Goal: Transaction & Acquisition: Obtain resource

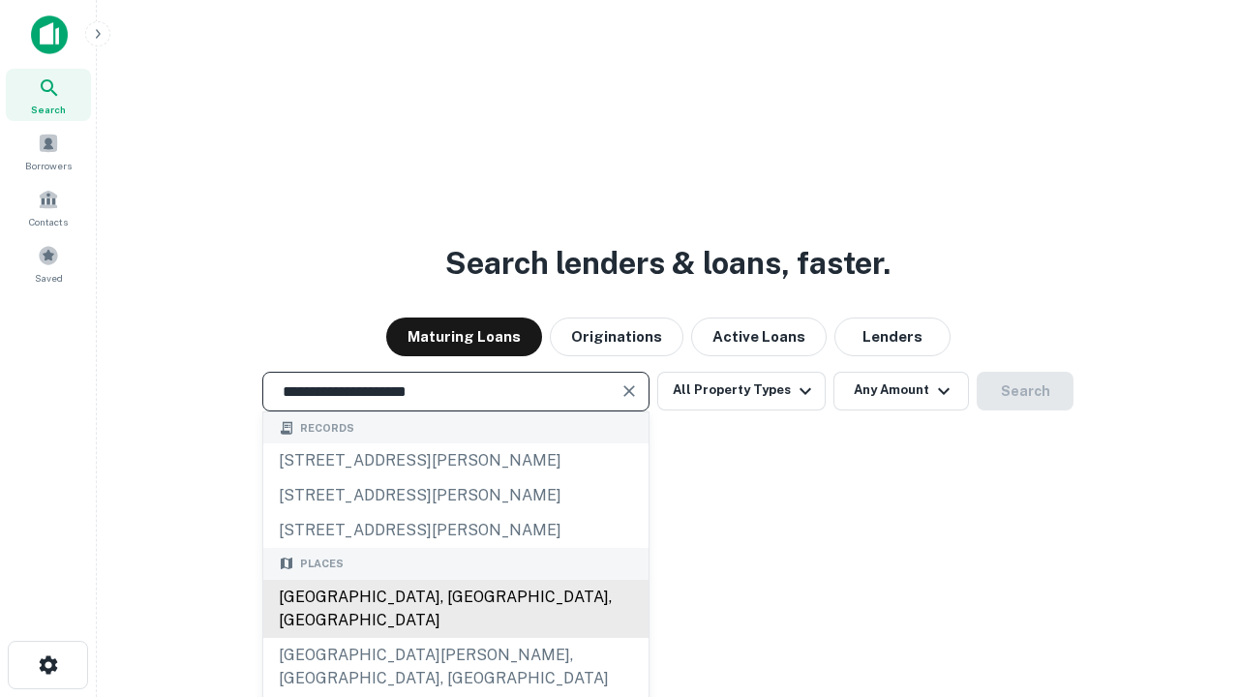
click at [455, 638] on div "[GEOGRAPHIC_DATA], [GEOGRAPHIC_DATA], [GEOGRAPHIC_DATA]" at bounding box center [455, 609] width 385 height 58
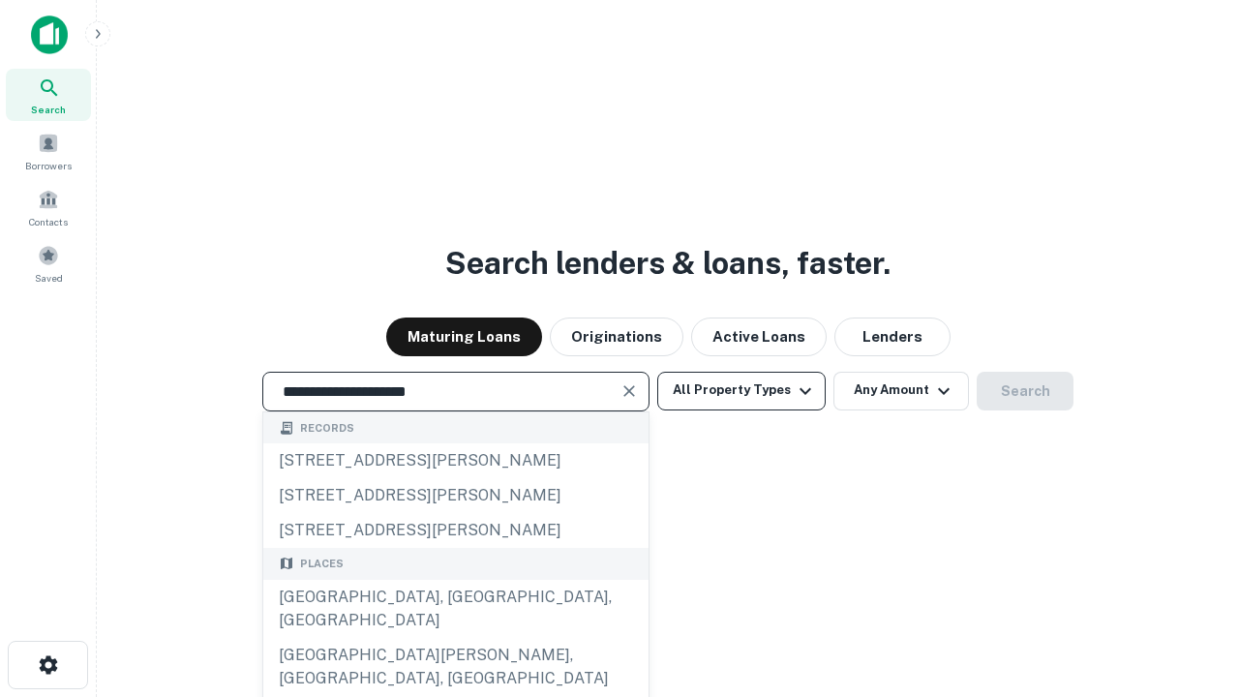
type input "**********"
click at [742, 390] on button "All Property Types" at bounding box center [741, 391] width 168 height 39
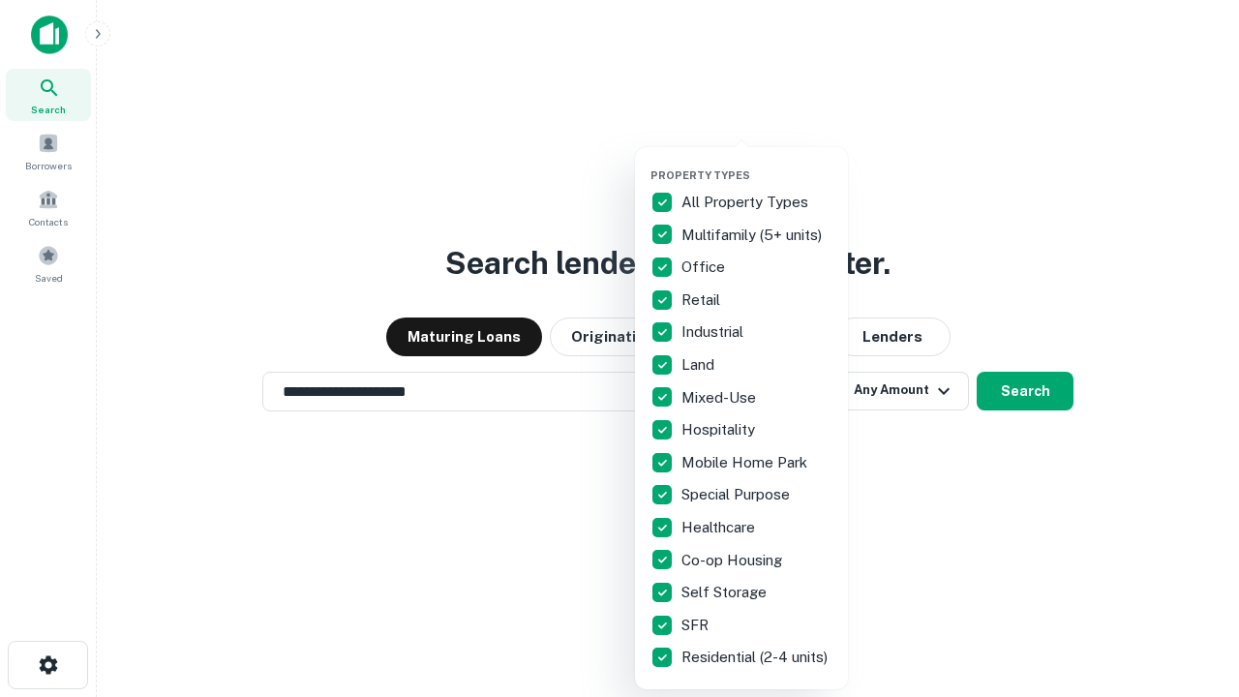
click at [757, 163] on button "button" at bounding box center [757, 163] width 213 height 1
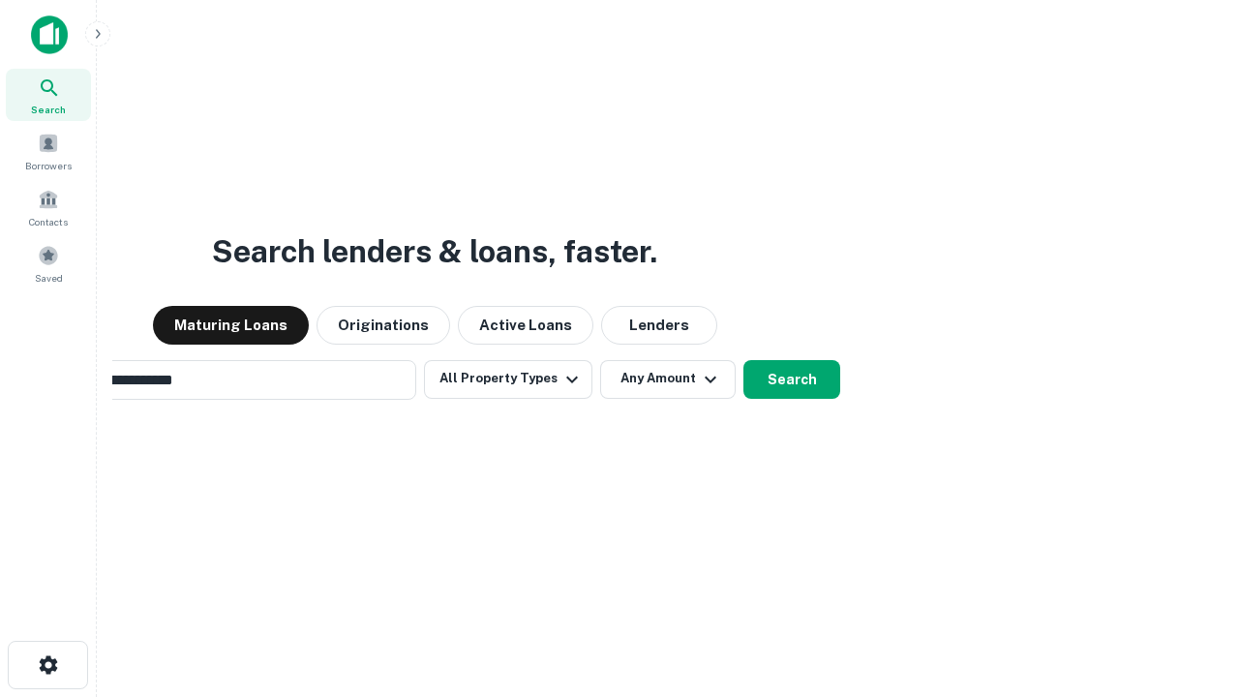
scroll to position [30, 0]
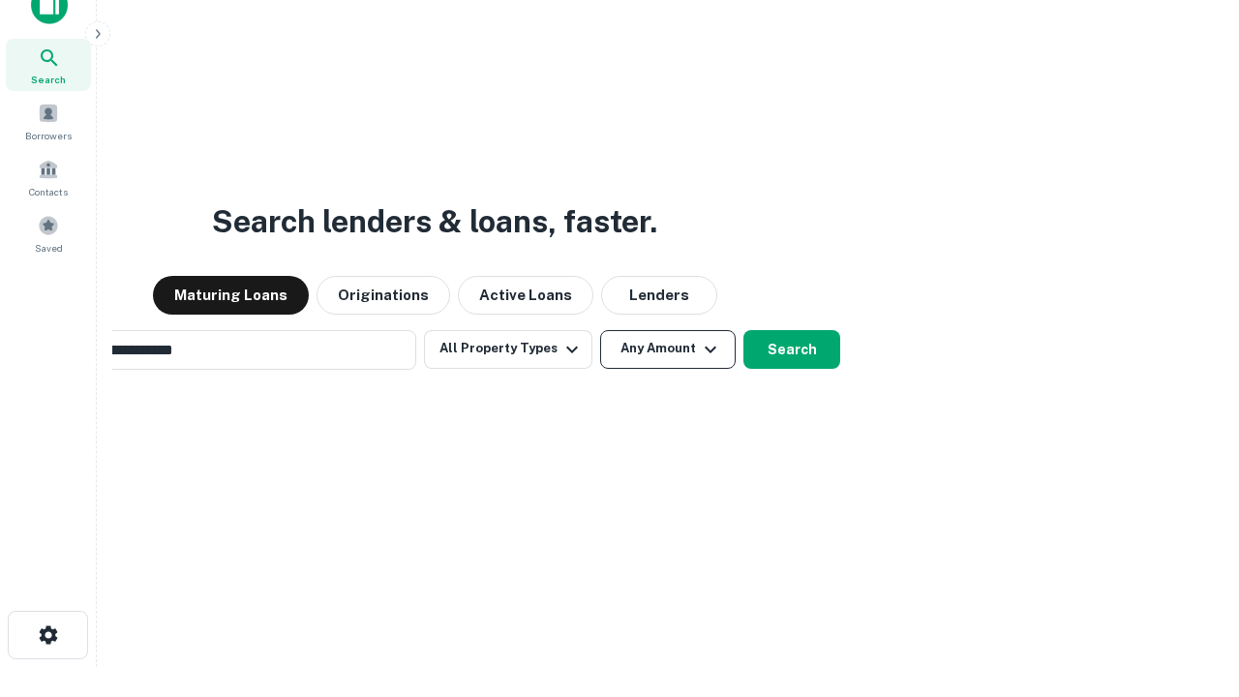
click at [600, 330] on button "Any Amount" at bounding box center [668, 349] width 136 height 39
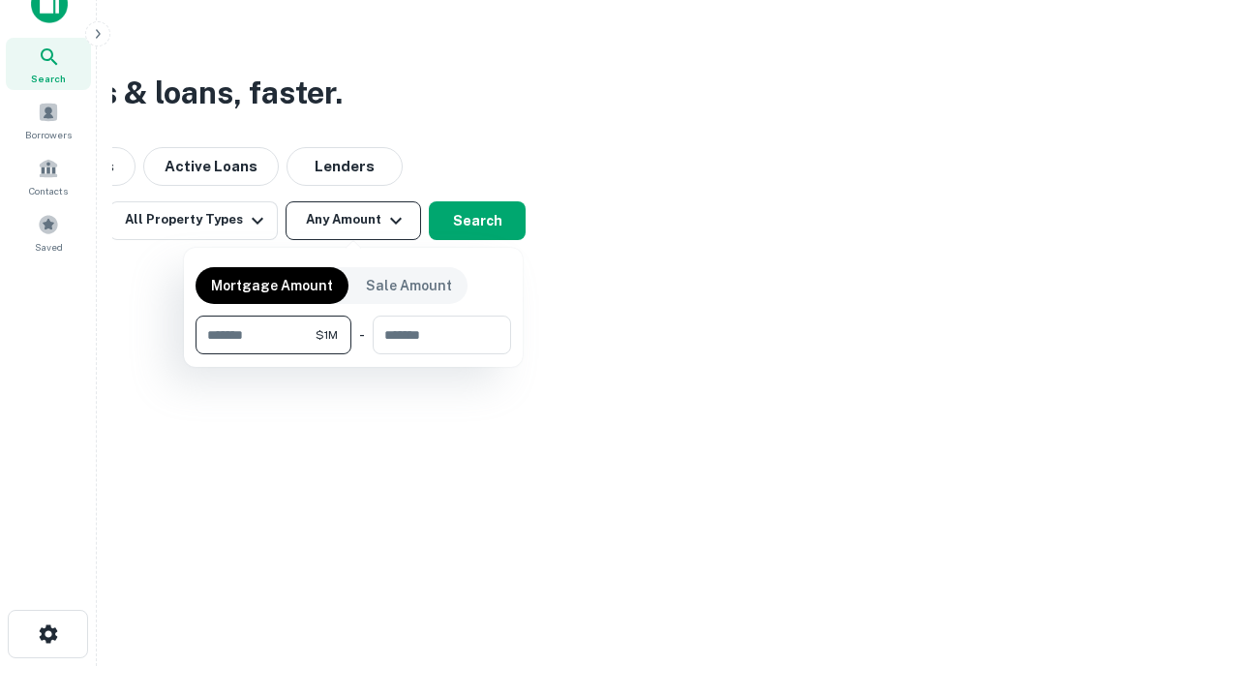
type input "*******"
click at [353, 354] on button "button" at bounding box center [354, 354] width 316 height 1
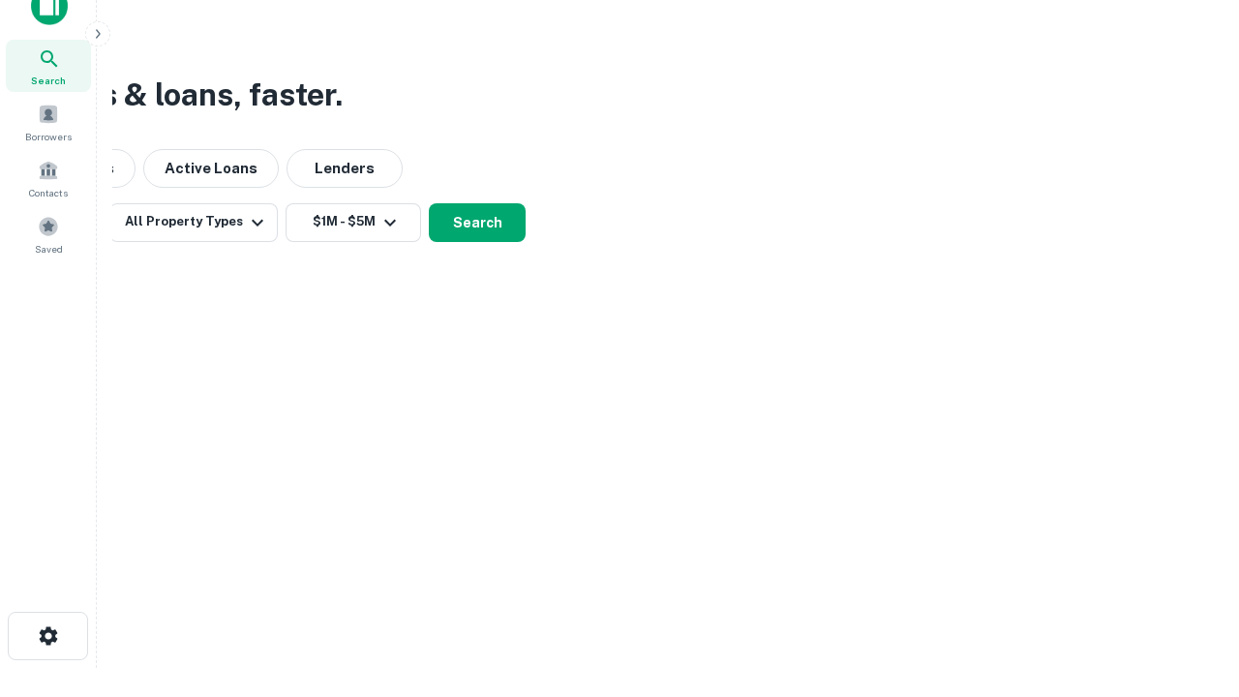
scroll to position [12, 357]
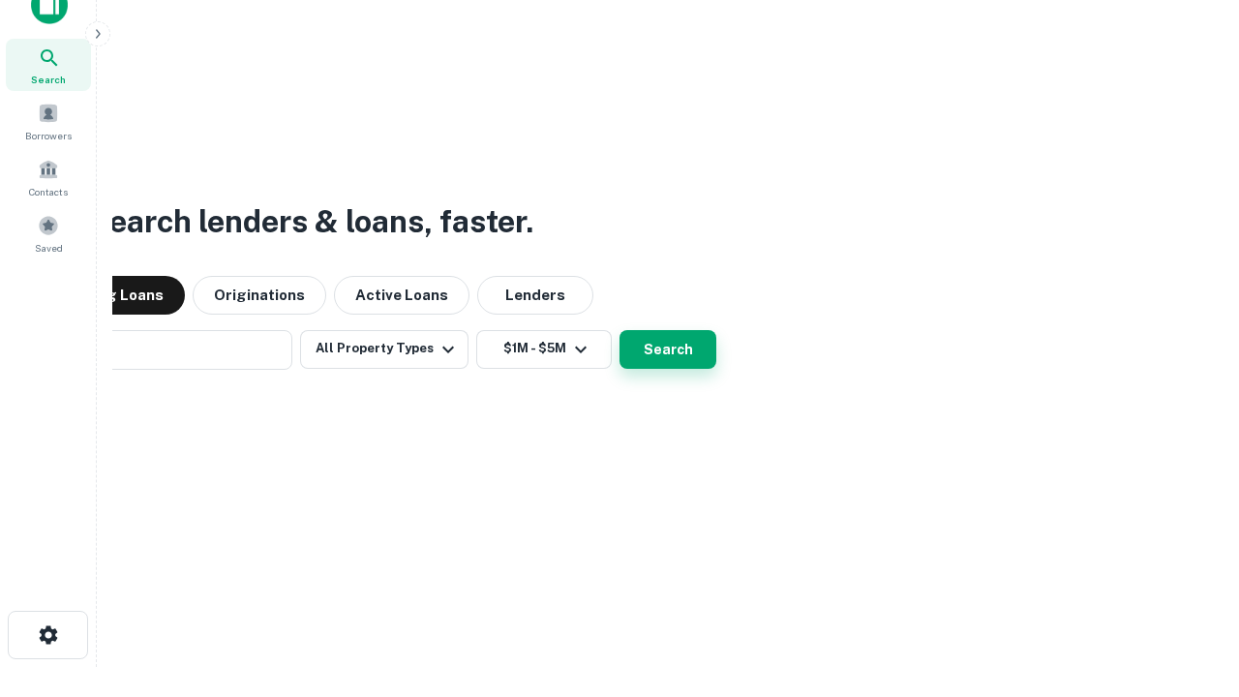
click at [620, 330] on button "Search" at bounding box center [668, 349] width 97 height 39
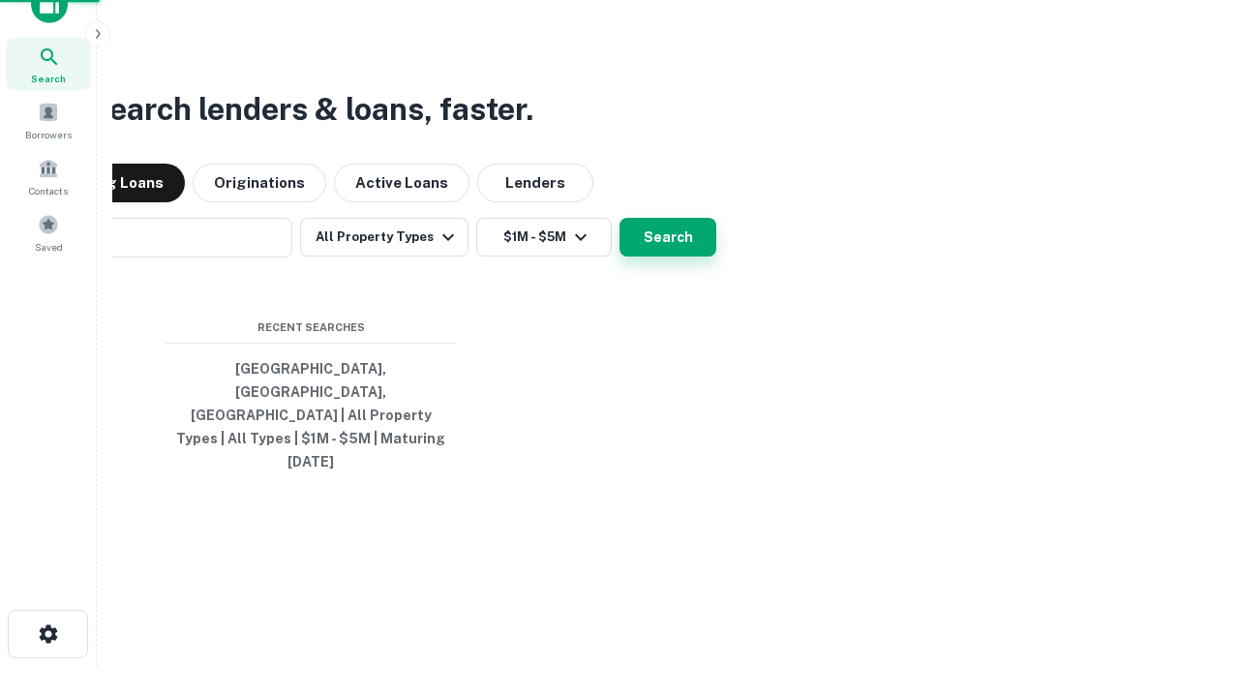
scroll to position [51, 548]
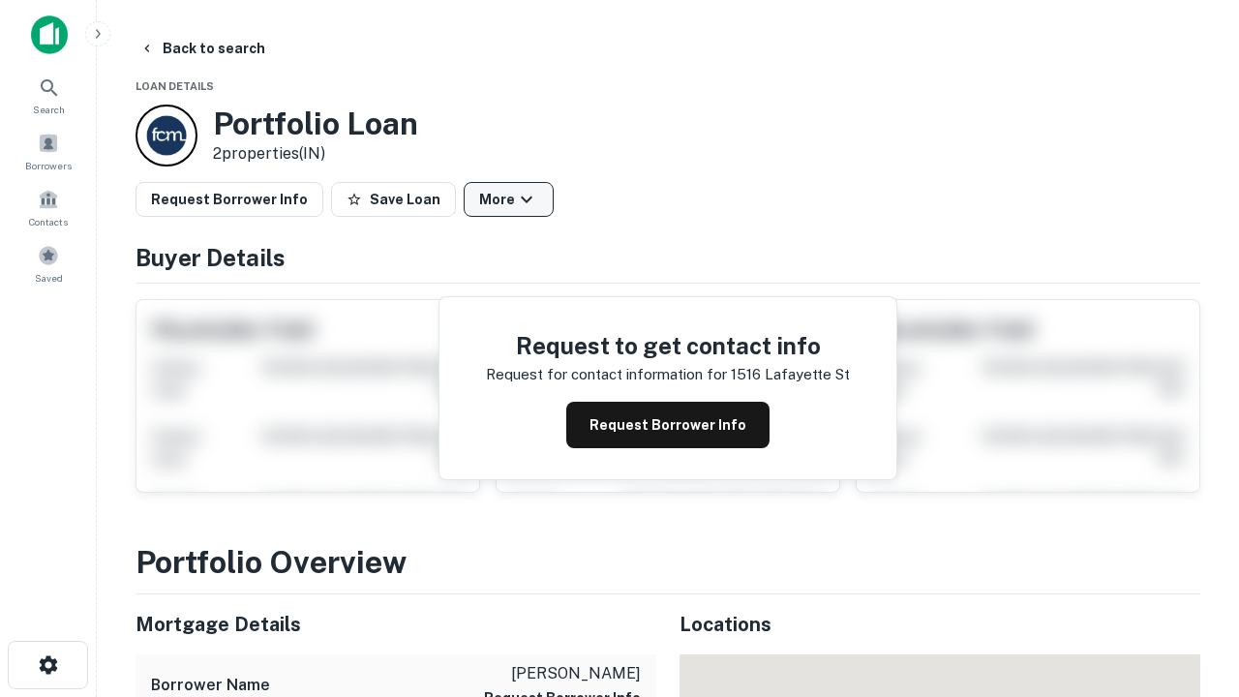
click at [508, 199] on button "More" at bounding box center [509, 199] width 90 height 35
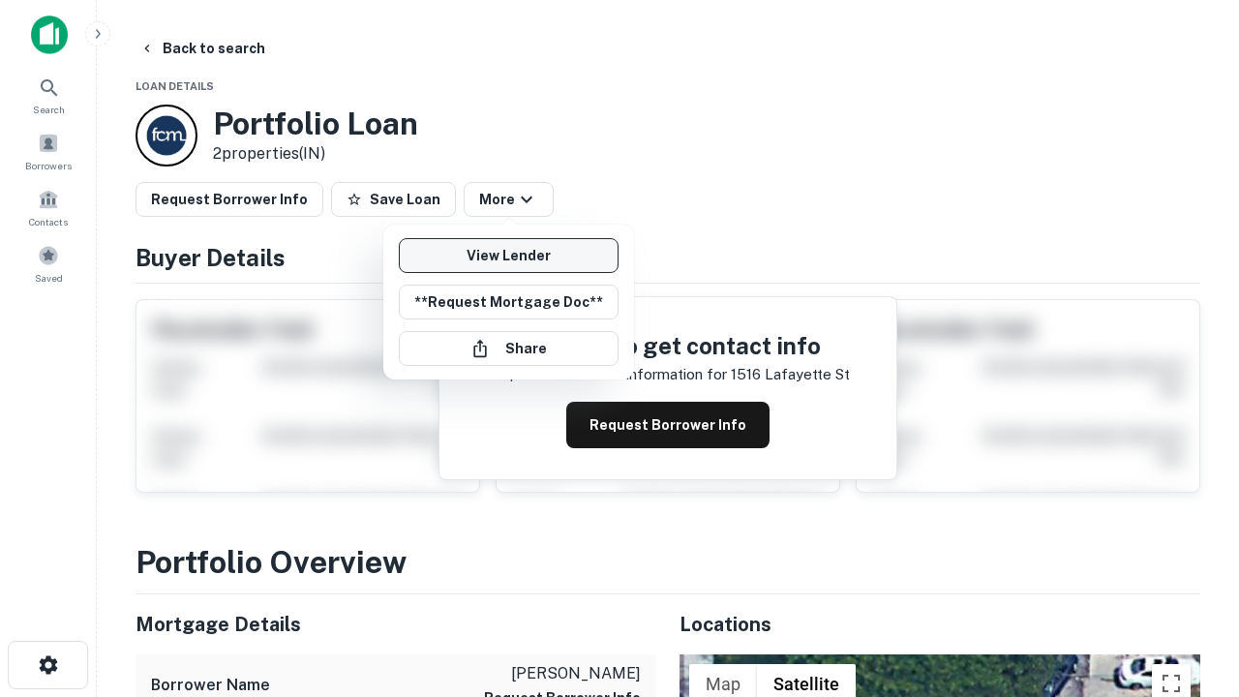
click at [508, 256] on link "View Lender" at bounding box center [509, 255] width 220 height 35
